Goal: Transaction & Acquisition: Purchase product/service

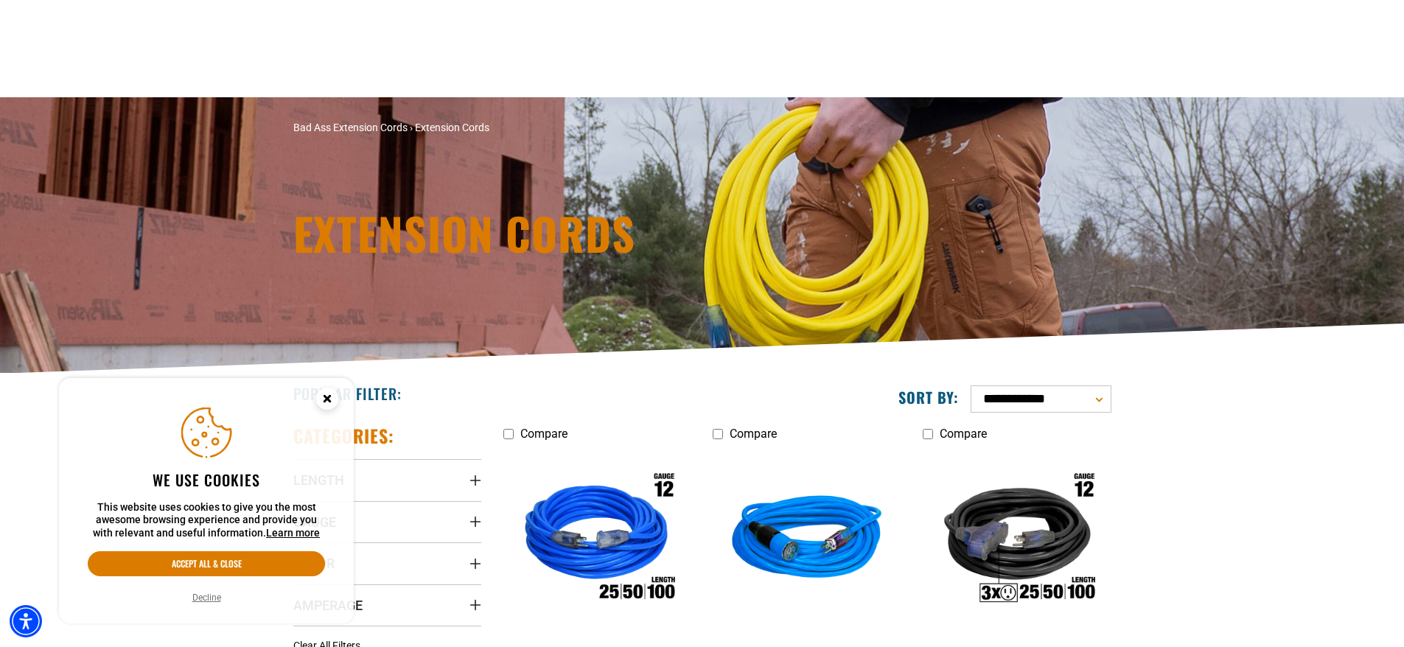
scroll to position [147, 0]
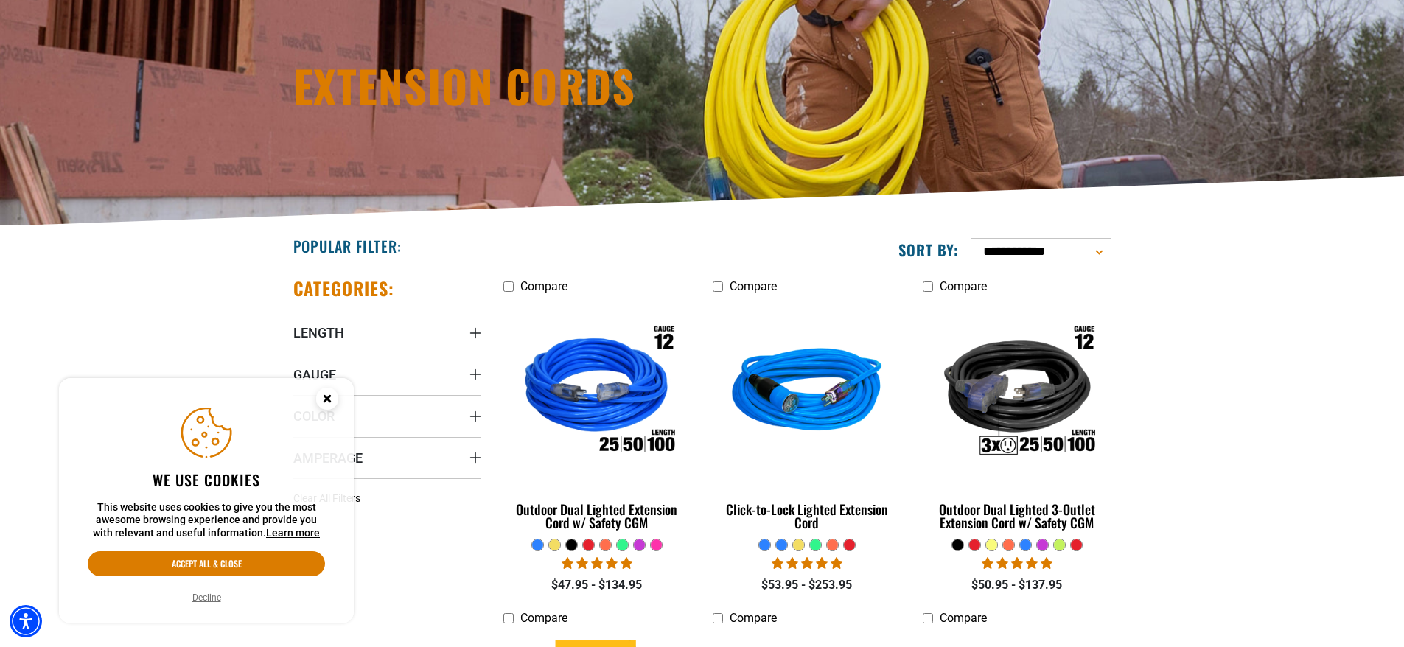
click at [324, 397] on circle "Close this option" at bounding box center [327, 399] width 22 height 22
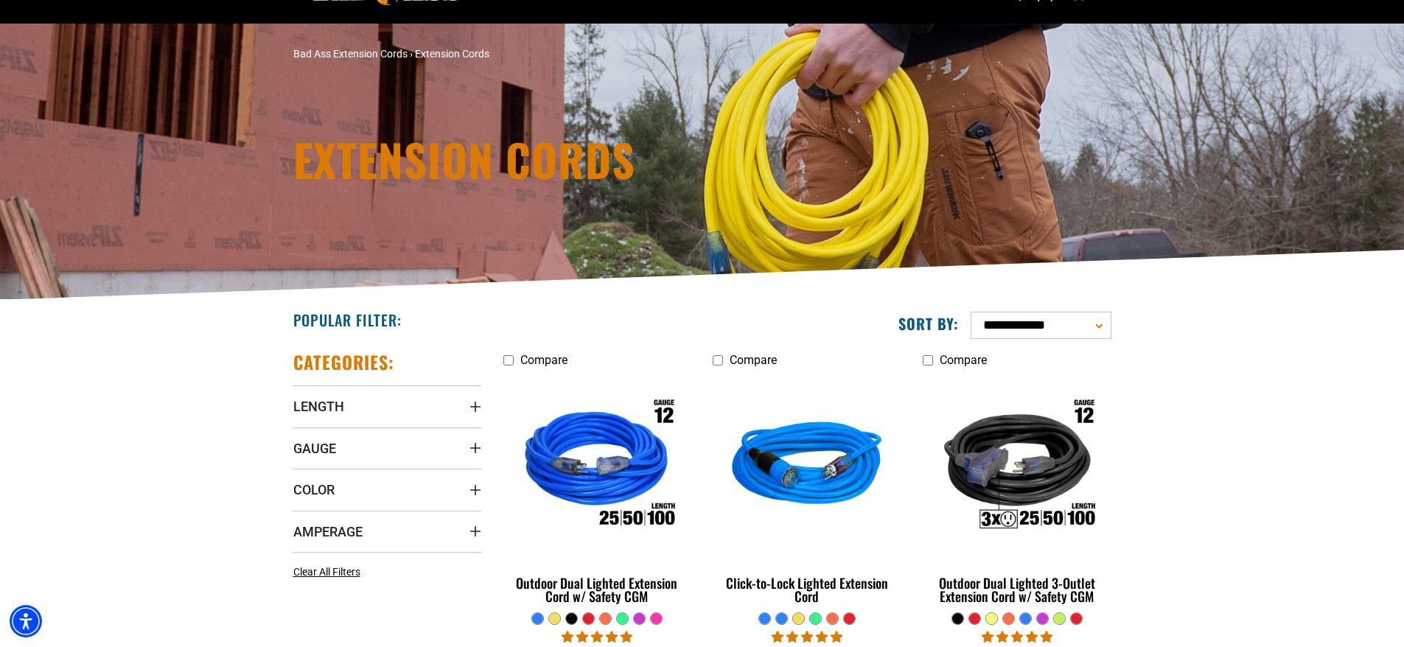
scroll to position [0, 0]
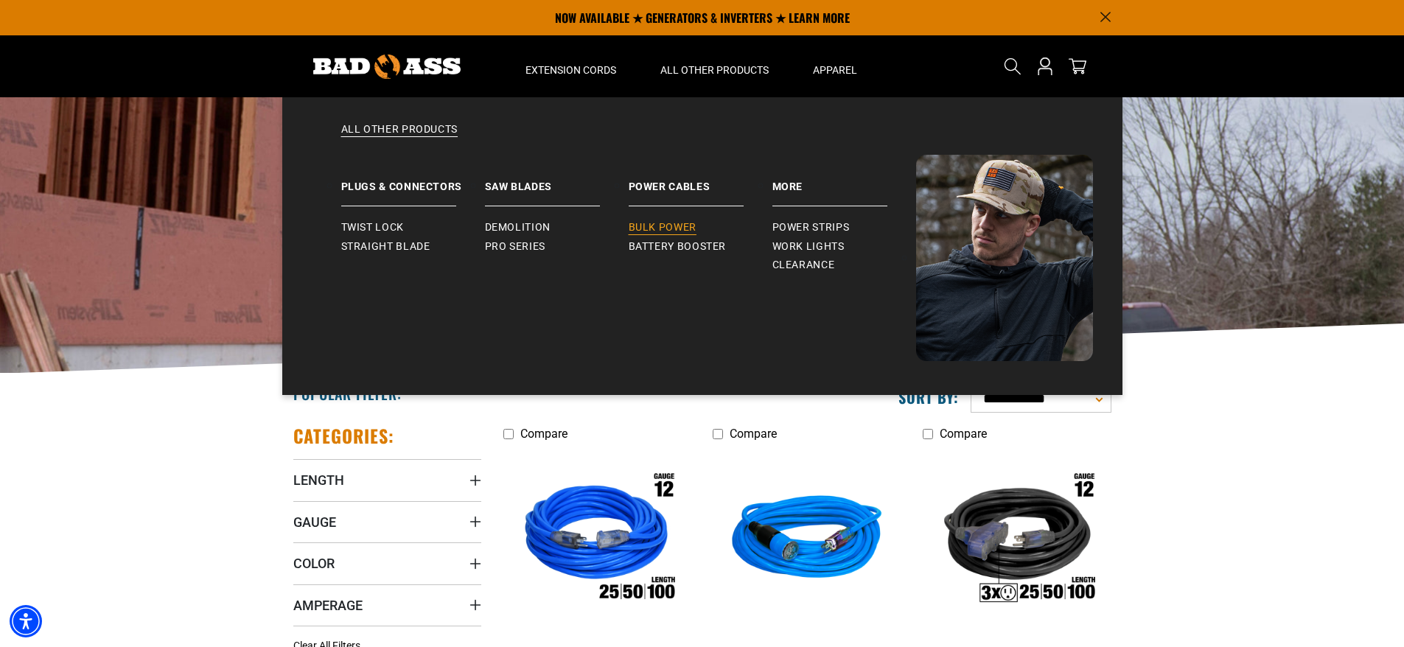
click at [669, 223] on span "Bulk Power" at bounding box center [663, 227] width 68 height 13
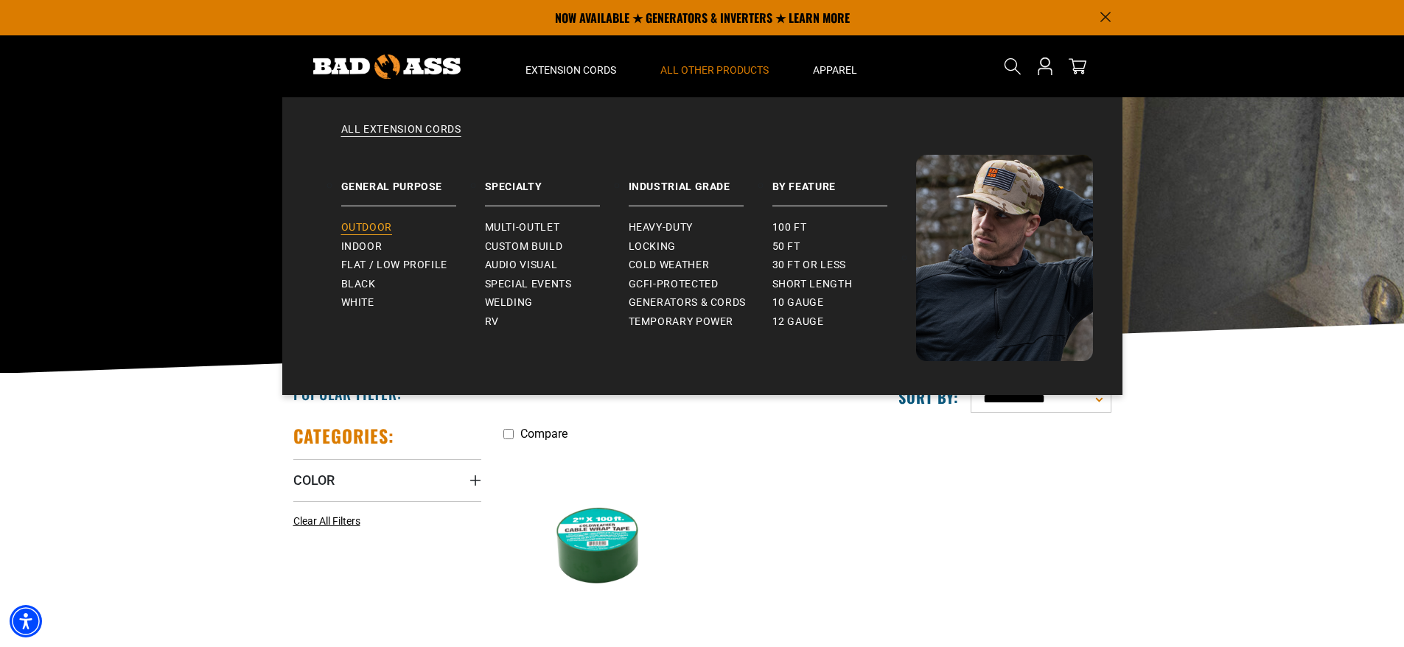
click at [383, 226] on span "Outdoor" at bounding box center [366, 227] width 51 height 13
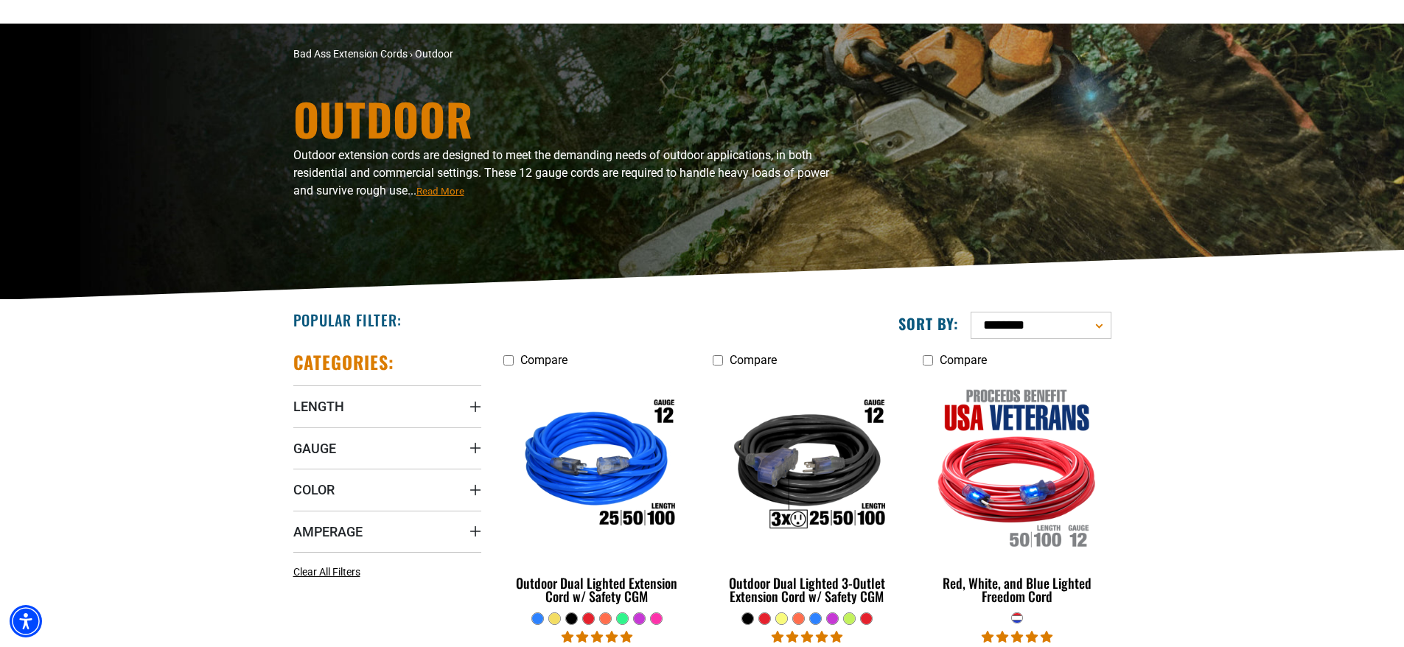
scroll to position [147, 0]
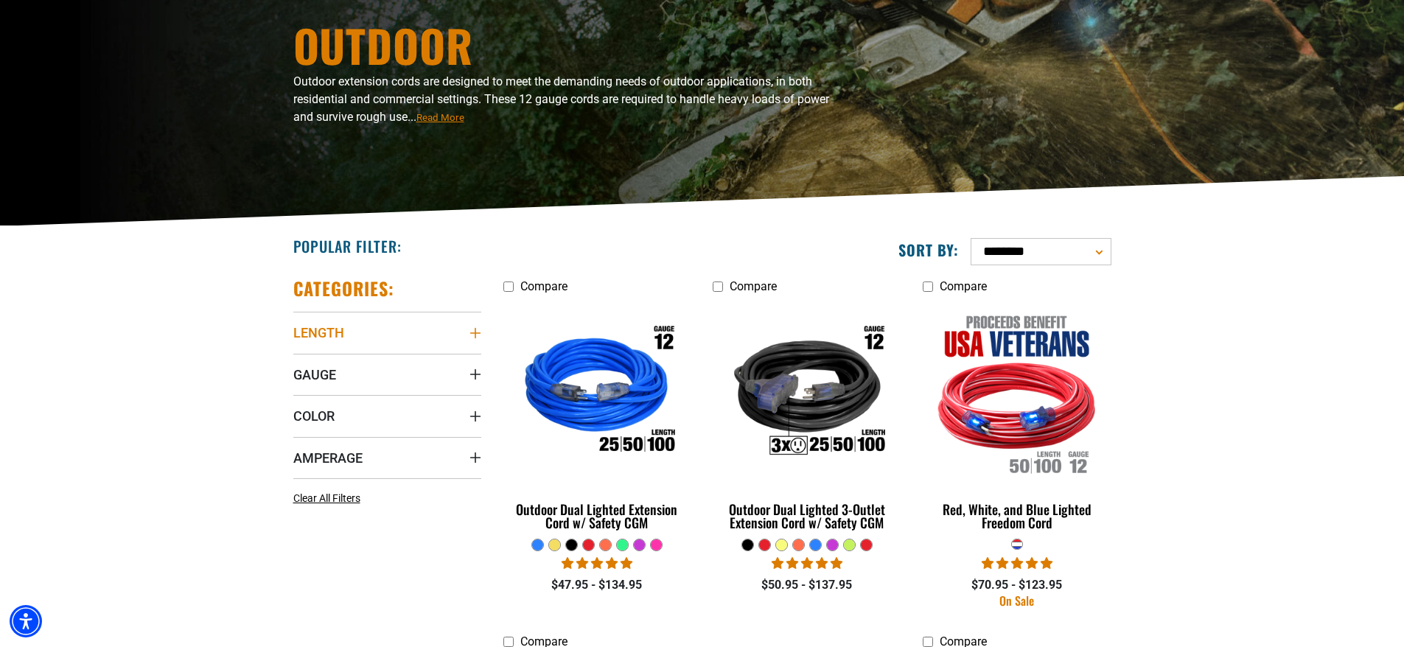
click at [476, 334] on icon "Length" at bounding box center [476, 333] width 12 height 12
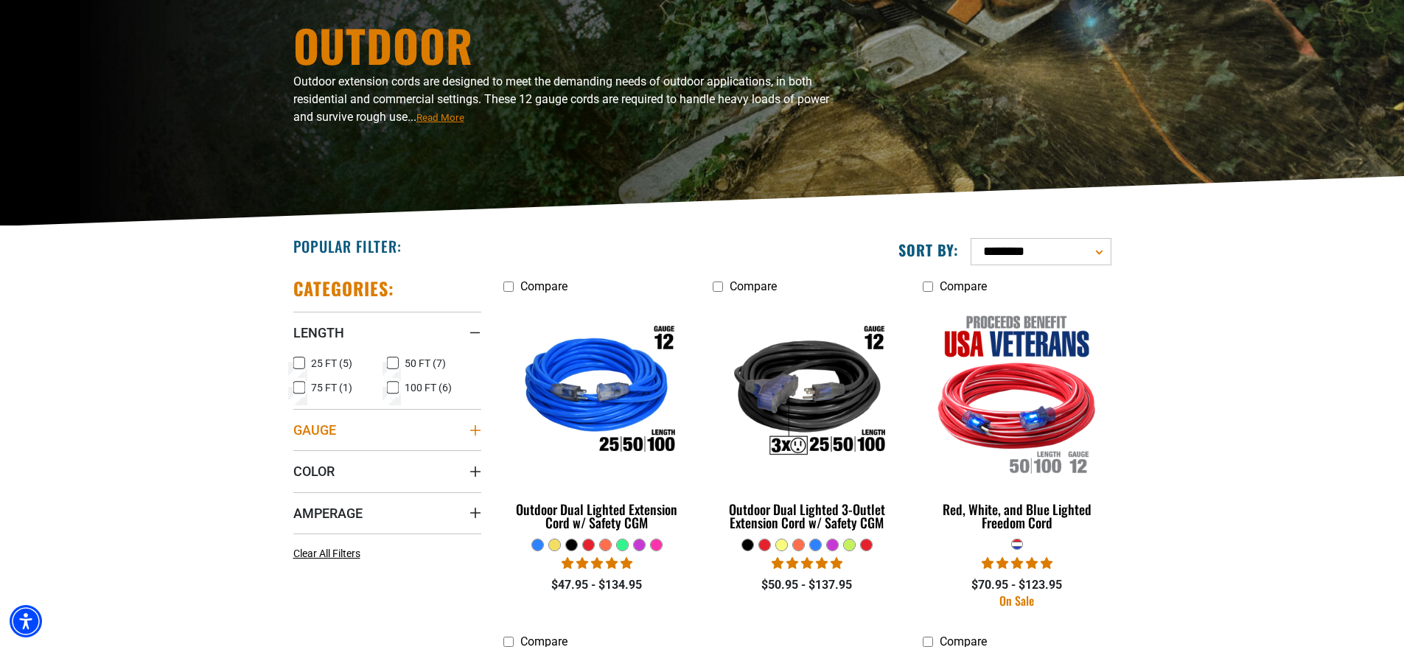
click at [472, 434] on icon "Gauge" at bounding box center [476, 431] width 12 height 12
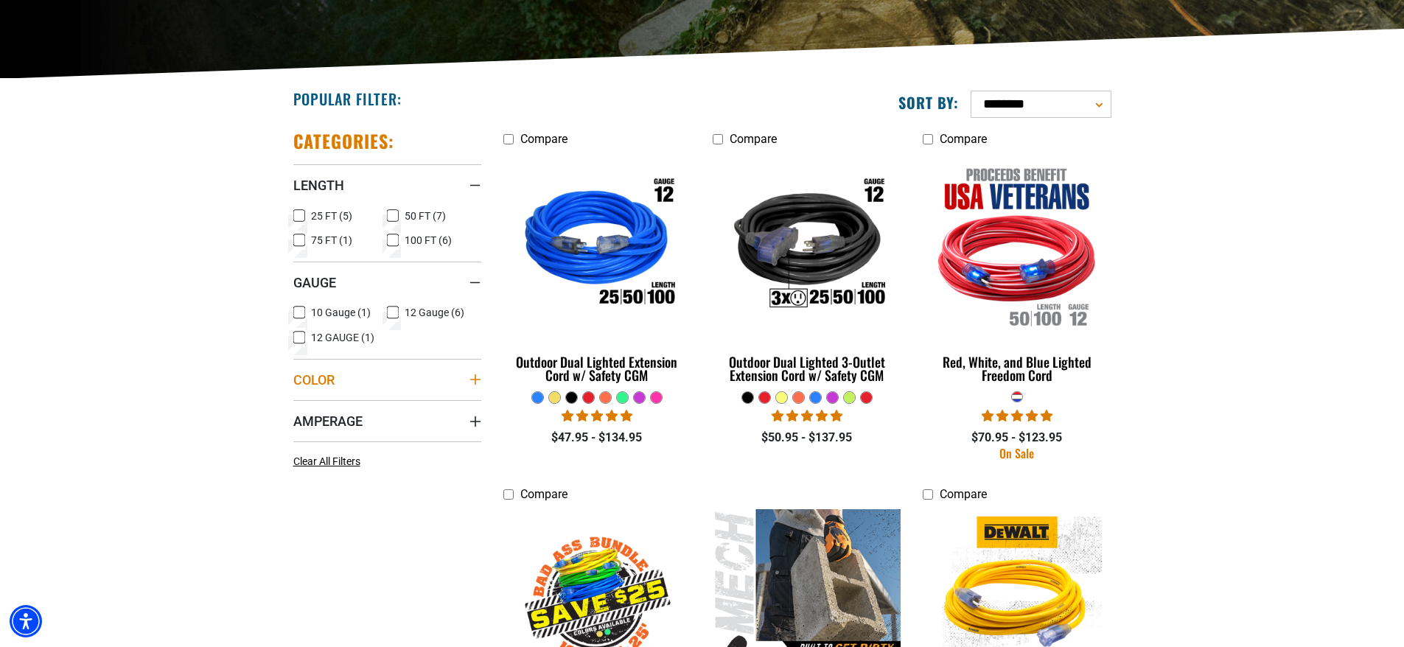
click at [472, 379] on icon "Color" at bounding box center [476, 380] width 12 height 12
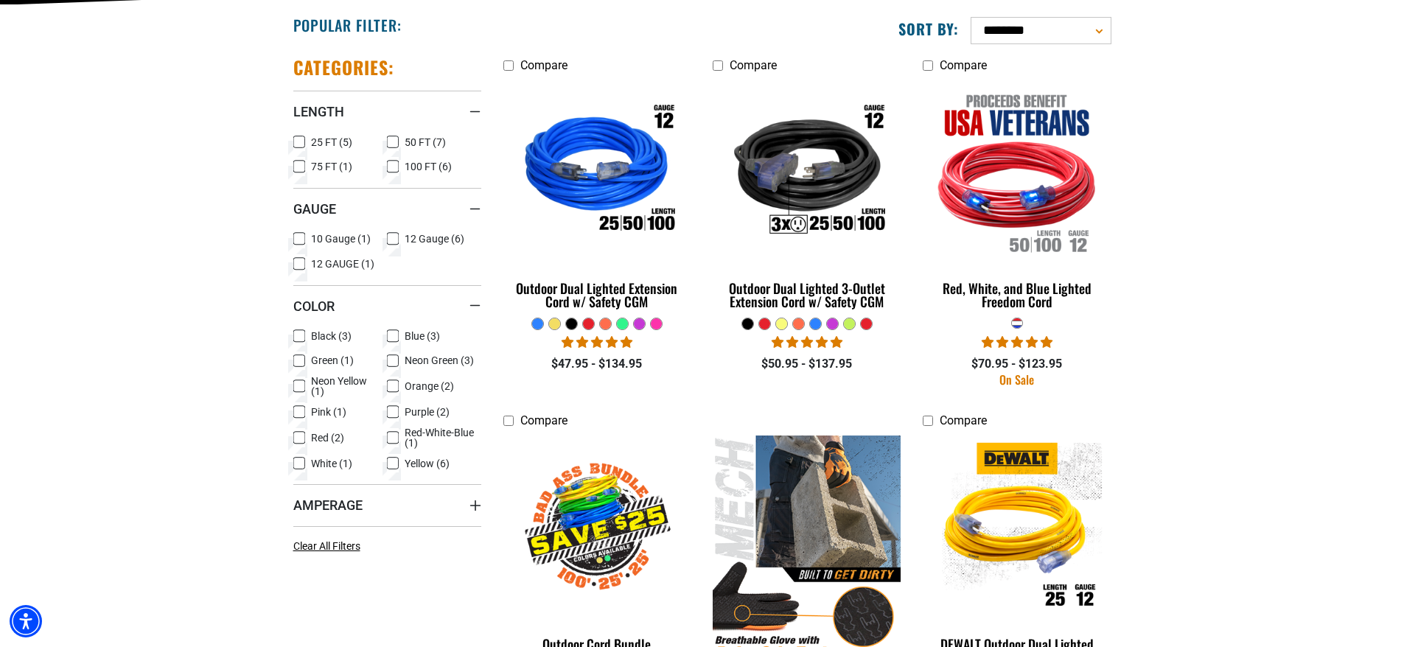
scroll to position [442, 0]
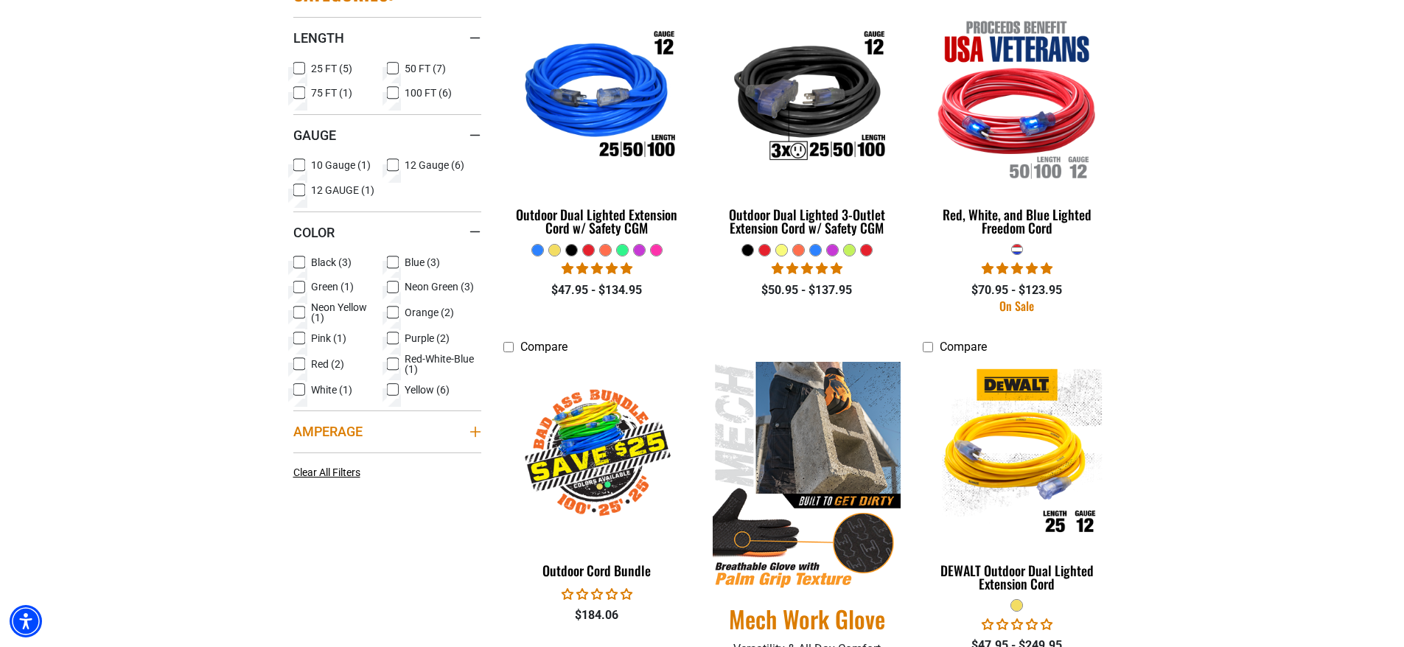
click at [470, 430] on icon "Amperage" at bounding box center [476, 432] width 12 height 12
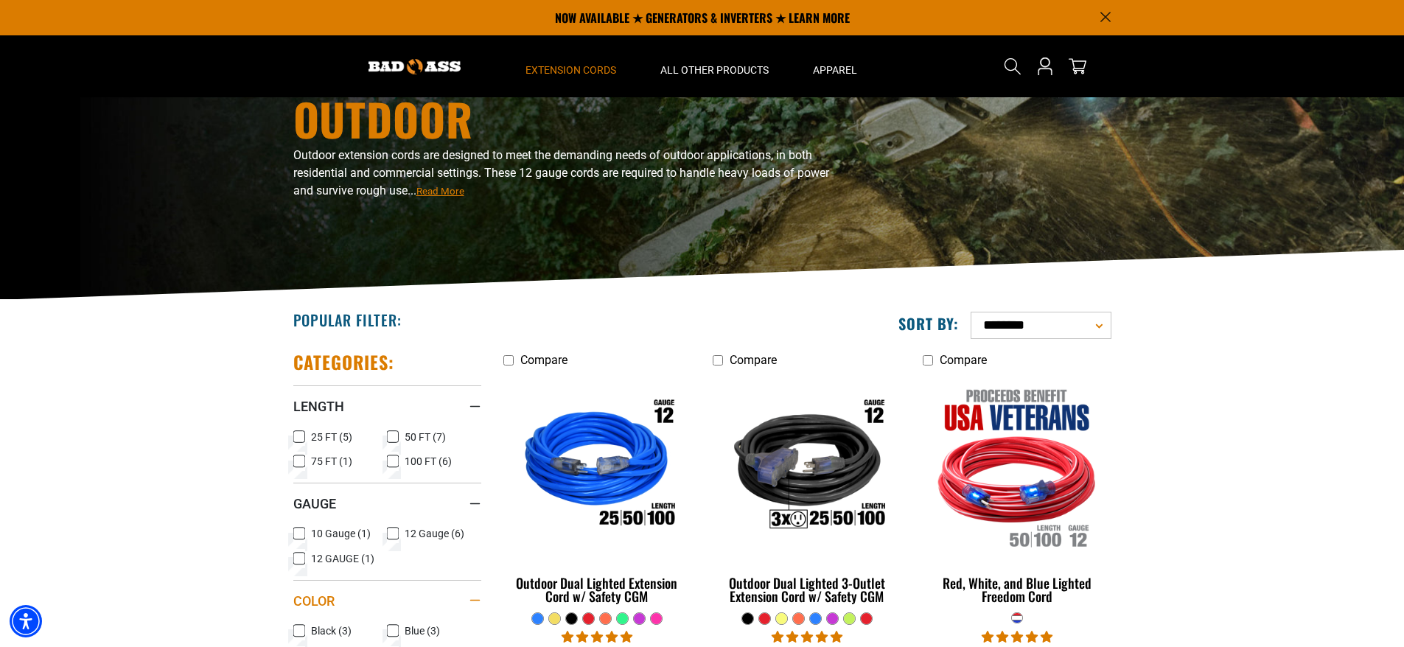
scroll to position [0, 0]
